Goal: Navigation & Orientation: Understand site structure

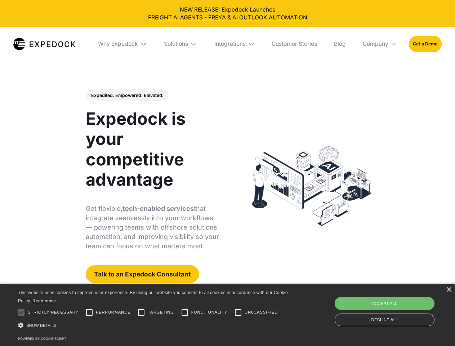
select select
click at [227, 44] on div "Integrations" at bounding box center [229, 43] width 31 height 7
click at [123, 44] on div "Why Expedock" at bounding box center [112, 43] width 40 height 7
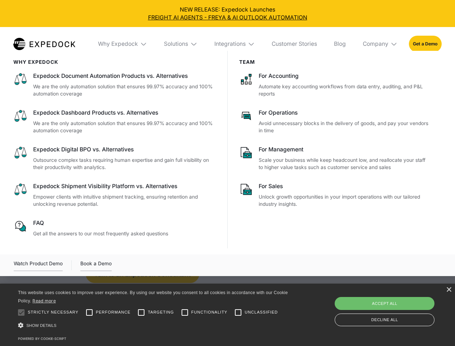
click at [181, 44] on div "Solutions" at bounding box center [176, 43] width 24 height 7
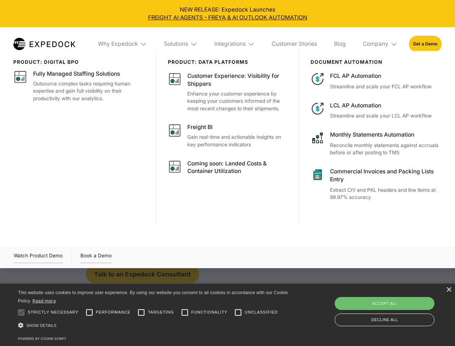
click at [235, 44] on div "Integrations" at bounding box center [229, 43] width 31 height 7
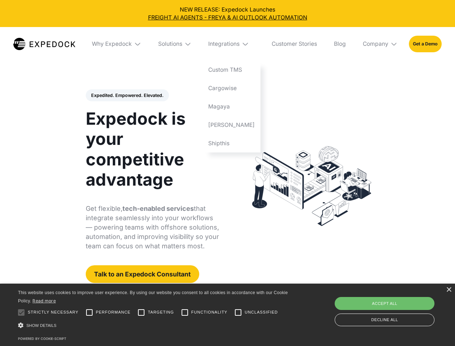
click at [381, 44] on div "Company" at bounding box center [376, 43] width 26 height 7
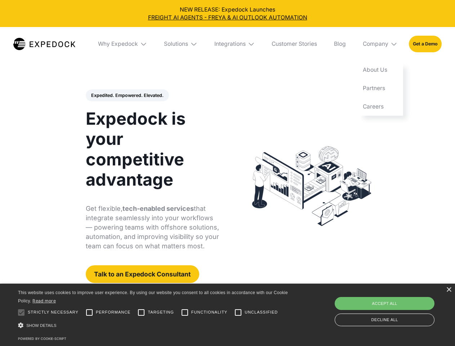
click at [127, 96] on div "Expedited. Empowered. Elevated. Automate Freight Document Extraction at 99.97% …" at bounding box center [153, 186] width 134 height 194
click at [21, 312] on div at bounding box center [21, 312] width 14 height 14
click at [89, 312] on input "Performance" at bounding box center [89, 312] width 14 height 14
checkbox input "true"
click at [141, 312] on input "Targeting" at bounding box center [141, 312] width 14 height 14
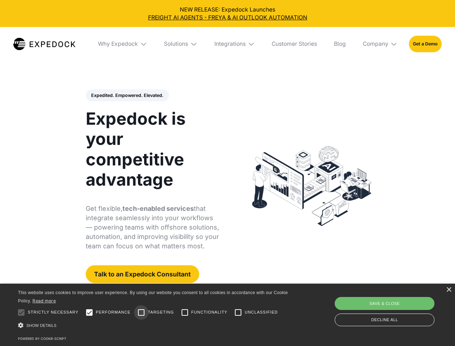
checkbox input "true"
click at [185, 312] on input "Functionality" at bounding box center [185, 312] width 14 height 14
checkbox input "true"
